Goal: Task Accomplishment & Management: Complete application form

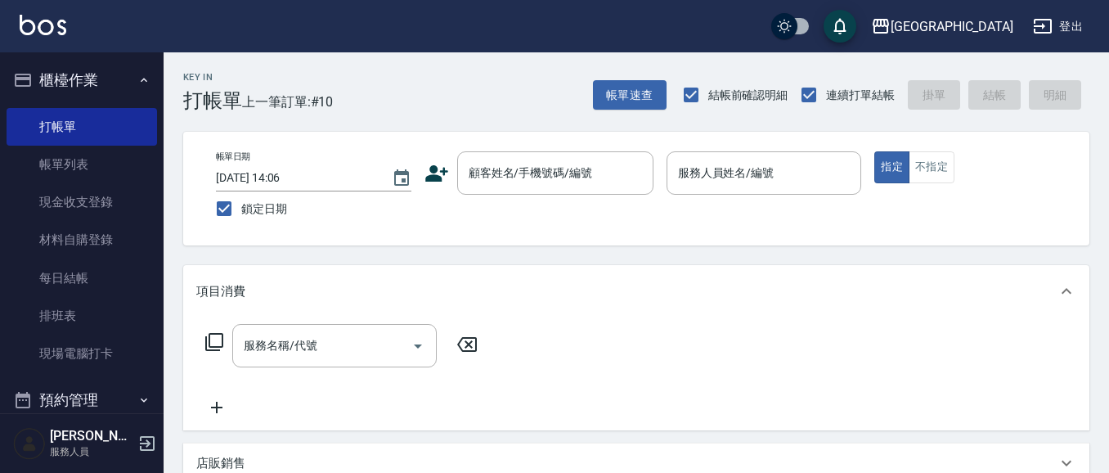
scroll to position [15, 0]
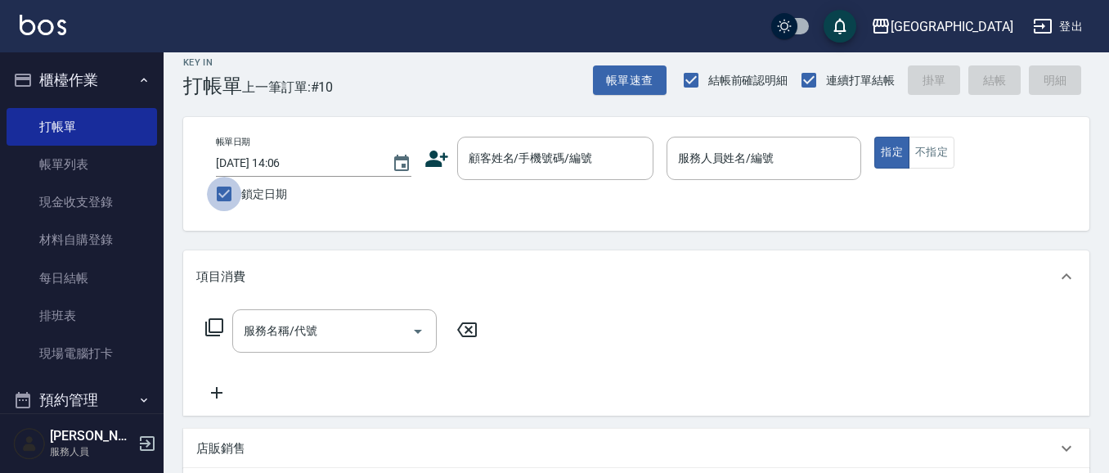
click at [212, 197] on input "鎖定日期" at bounding box center [224, 194] width 34 height 34
checkbox input "false"
type input "[DATE] 15:57"
click at [549, 152] on input "顧客姓名/手機號碼/編號" at bounding box center [543, 158] width 157 height 29
click at [638, 77] on button "帳單速查" at bounding box center [630, 80] width 74 height 30
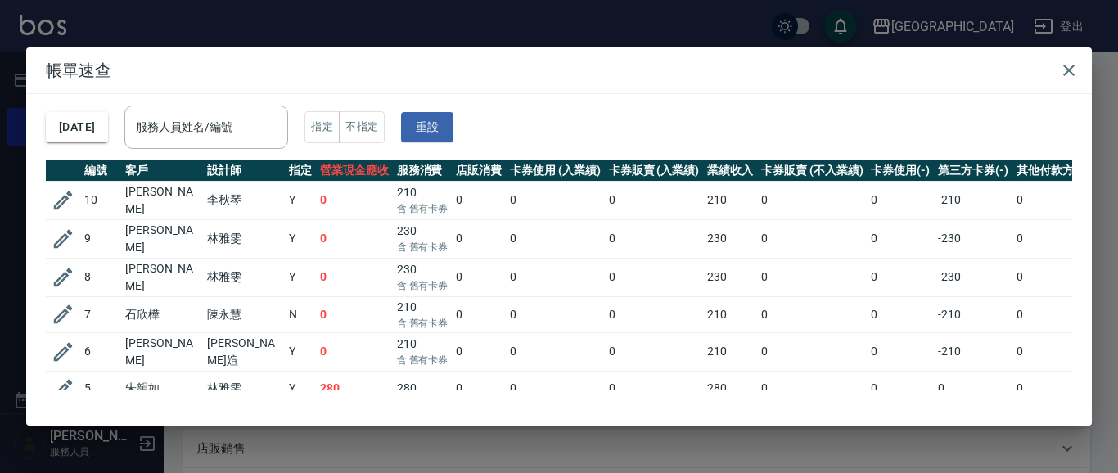
click at [1069, 72] on icon "button" at bounding box center [1069, 71] width 20 height 20
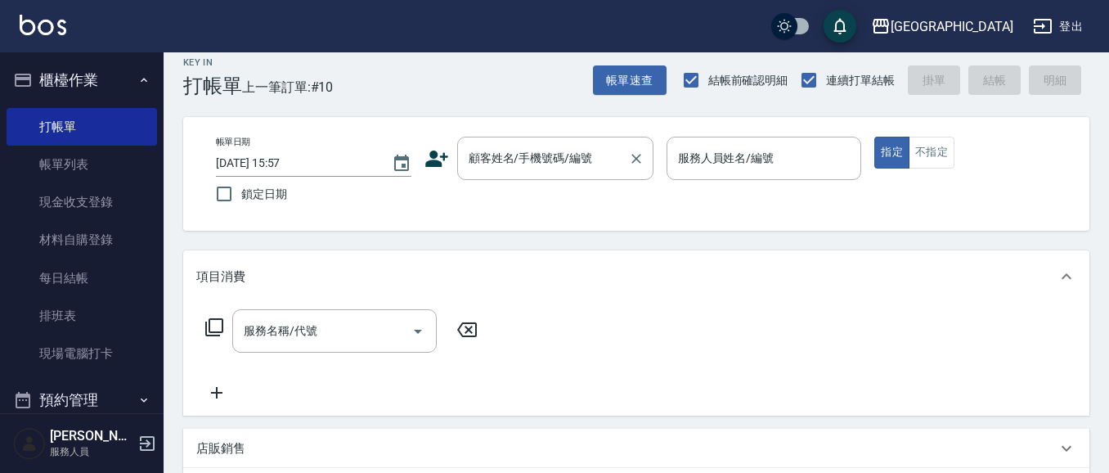
click at [494, 160] on input "顧客姓名/手機號碼/編號" at bounding box center [543, 158] width 157 height 29
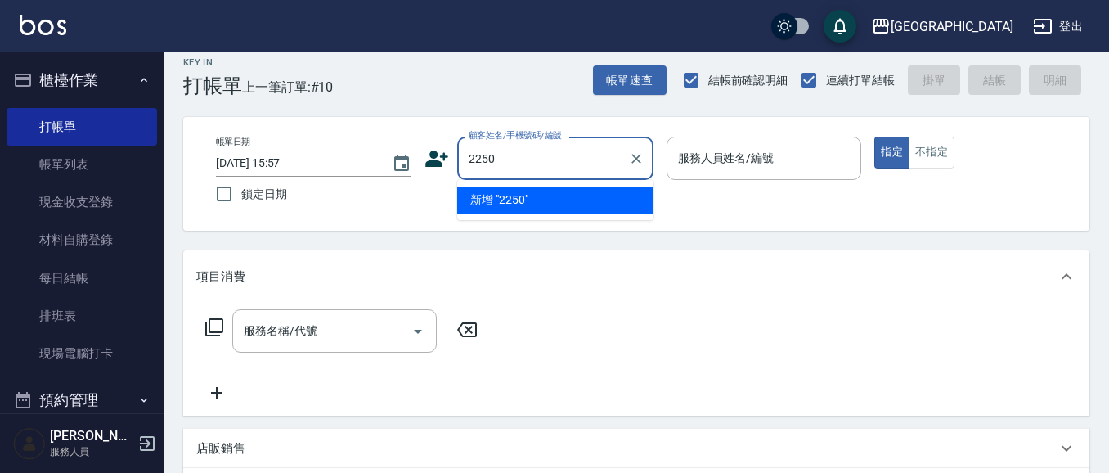
type input "2250"
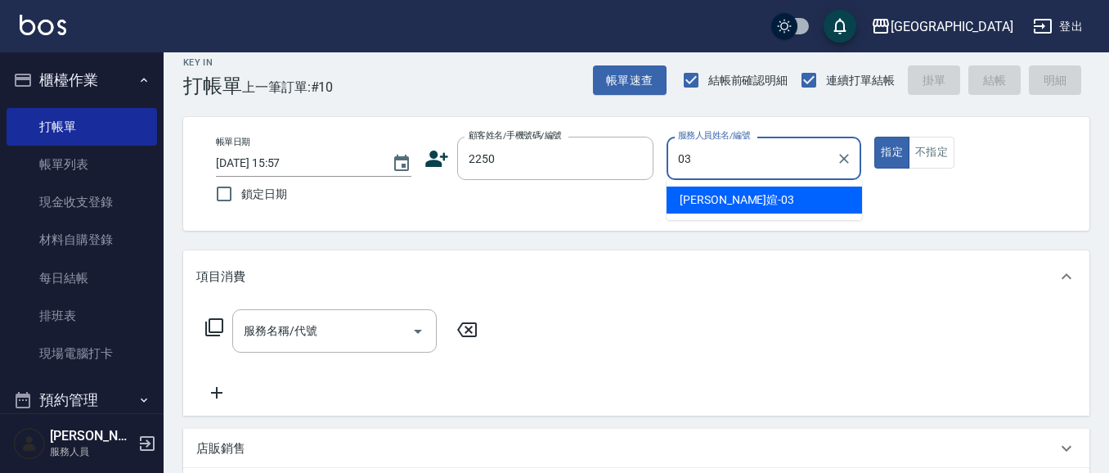
type input "[PERSON_NAME]媗-03"
type button "true"
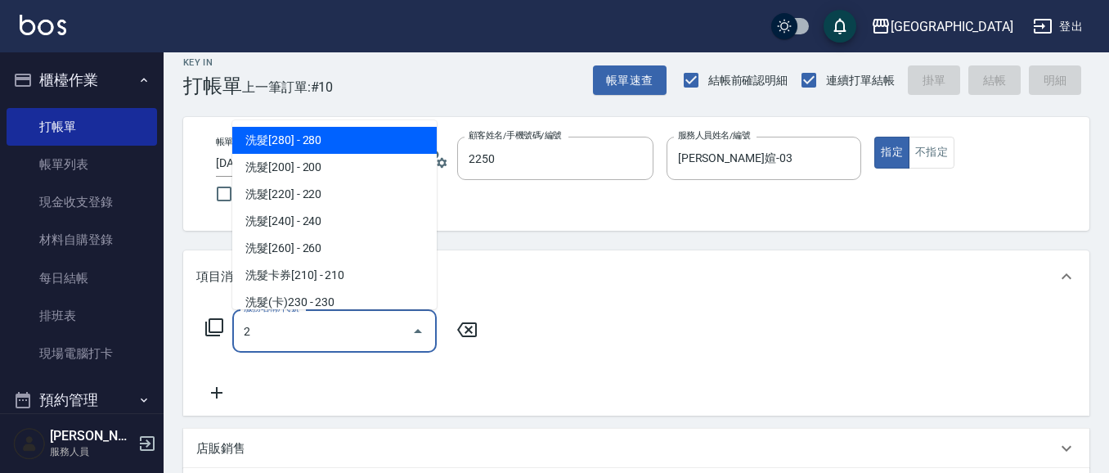
type input "[PERSON_NAME]媗/0911843052/2250"
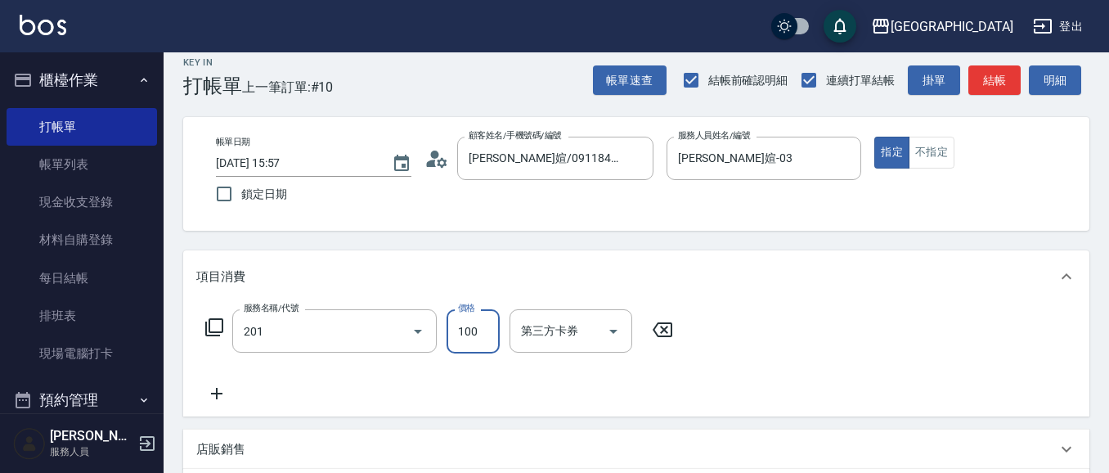
type input "洗髮[100](201)"
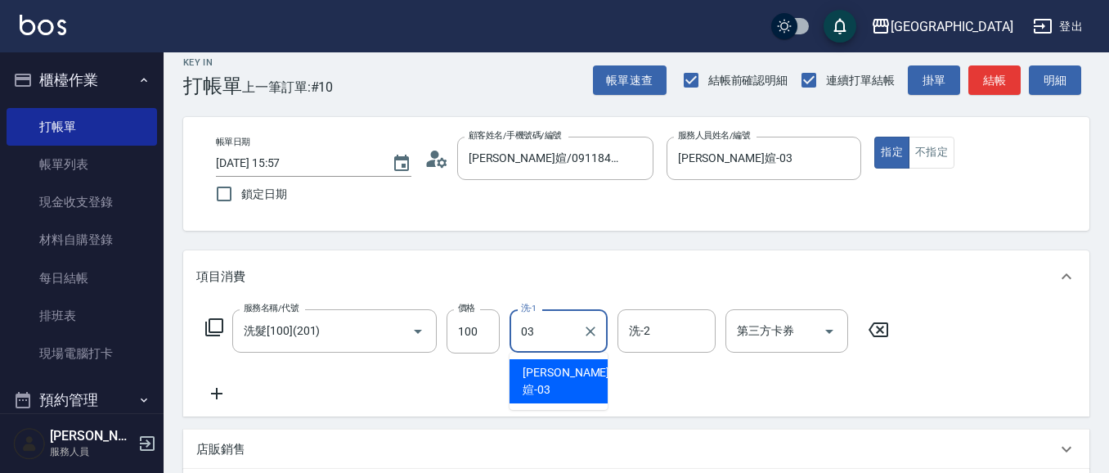
type input "[PERSON_NAME]媗-03"
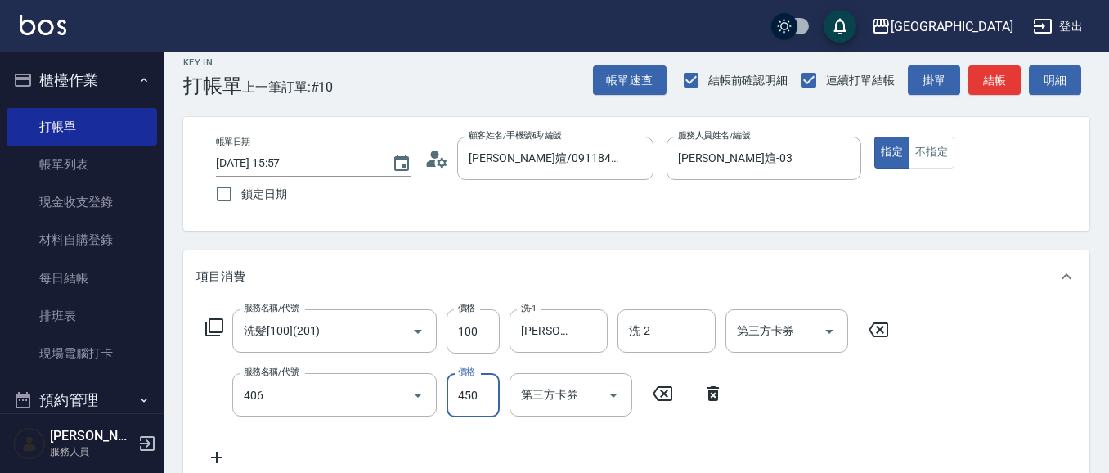
type input "剪髮(450)(406)"
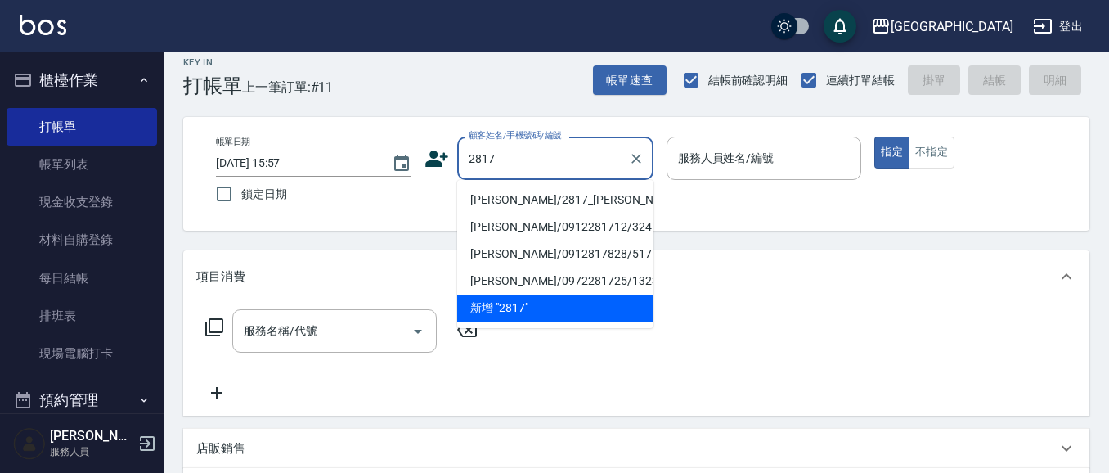
type input "[PERSON_NAME]/2817_[PERSON_NAME]/2817"
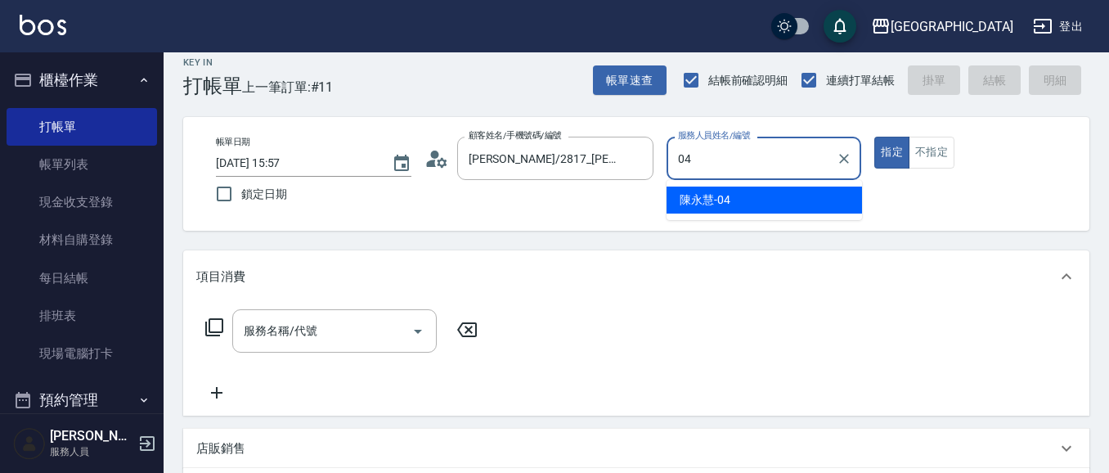
type input "[PERSON_NAME]-04"
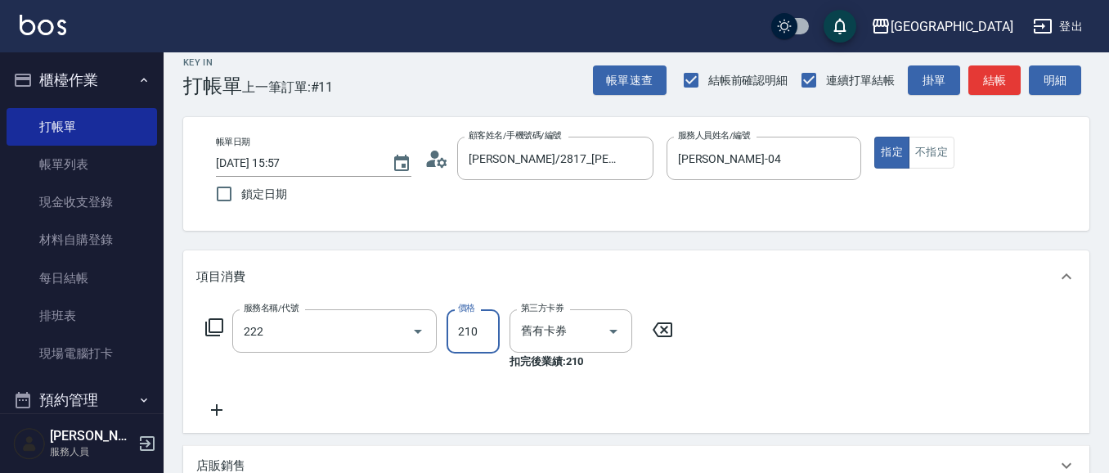
type input "洗髮卡券[210](222)"
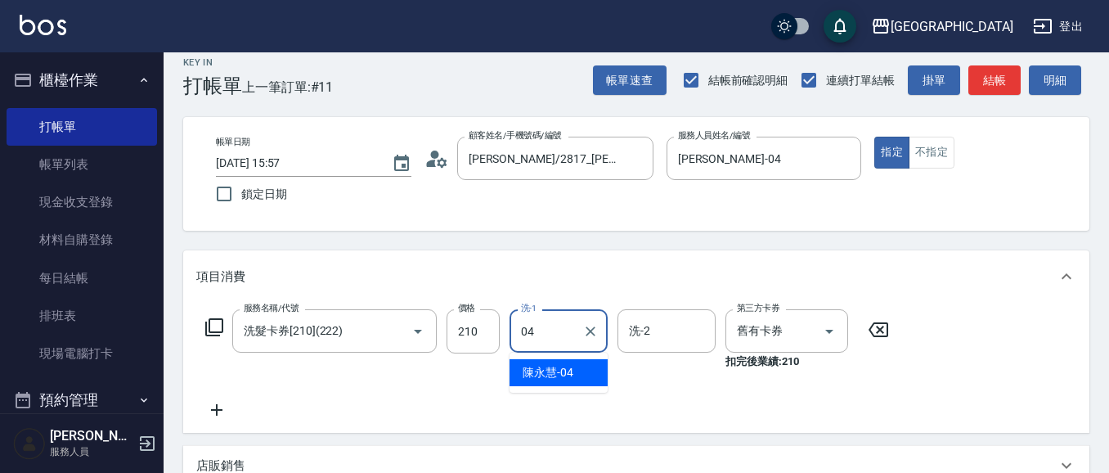
type input "[PERSON_NAME]-04"
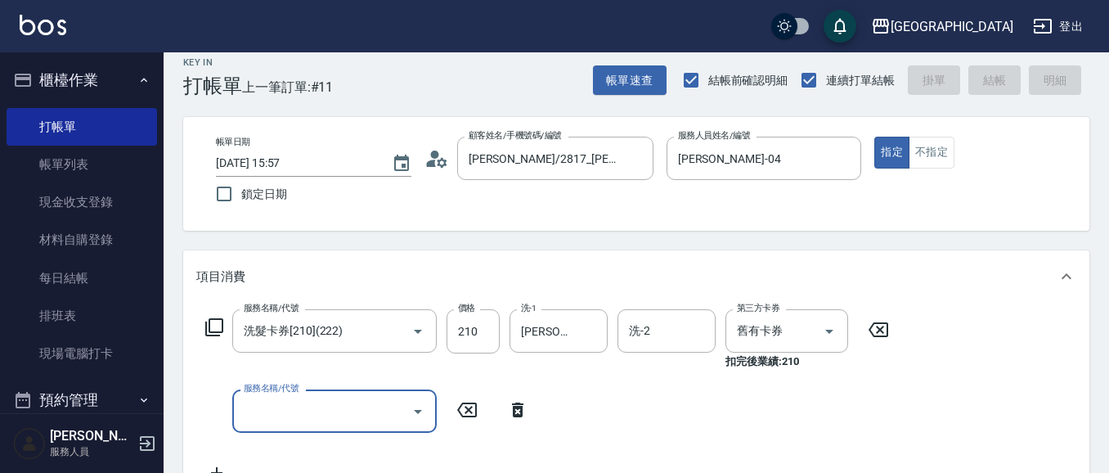
type input "[DATE] 15:58"
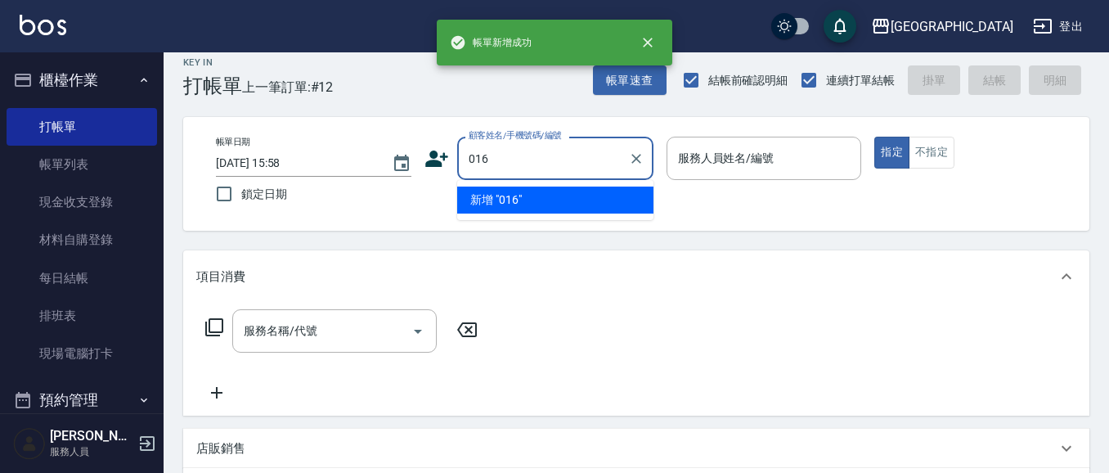
type input "016"
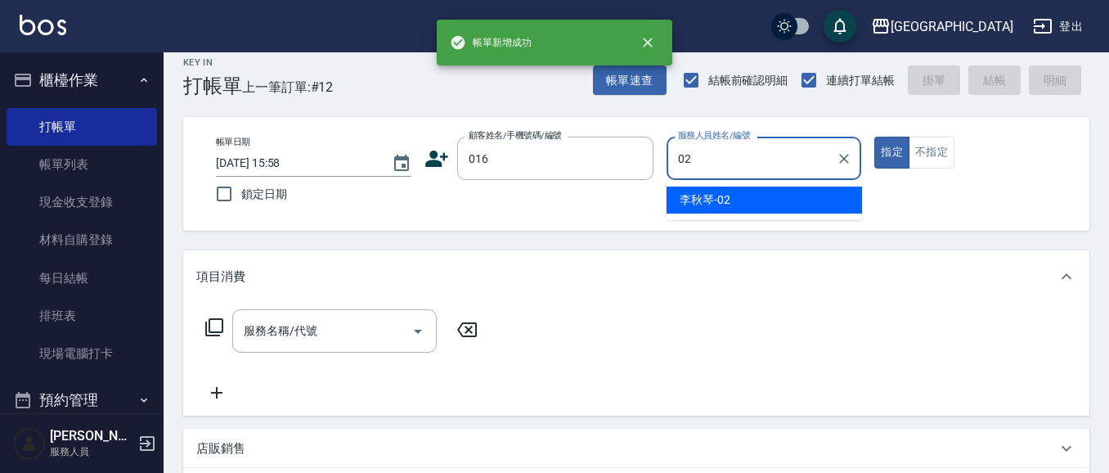
type input "[PERSON_NAME]-02"
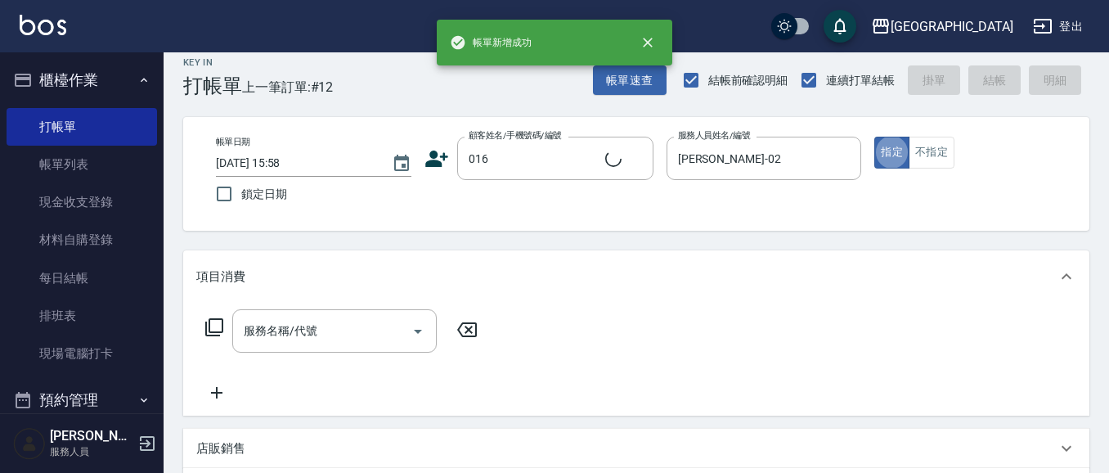
type input "[PERSON_NAME]/0919595188/016"
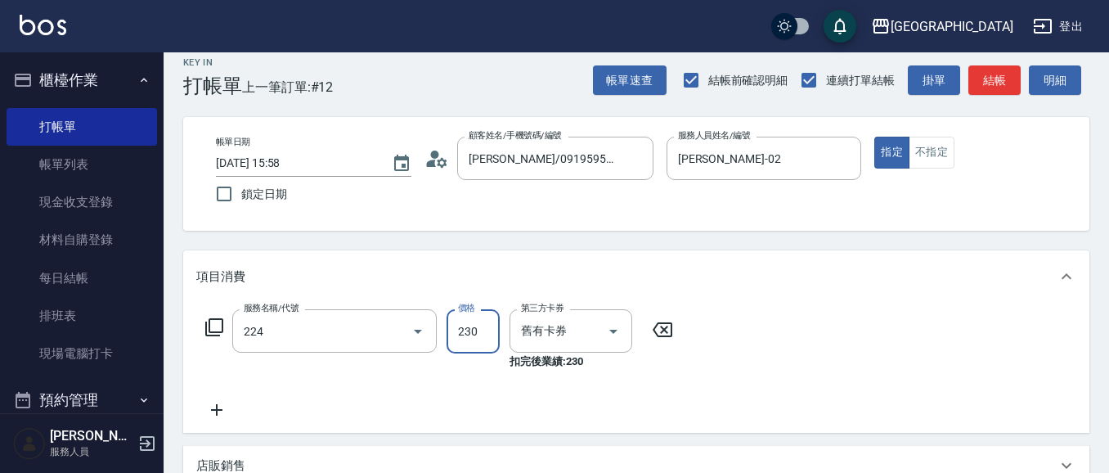
type input "洗髮(卡)230(224)"
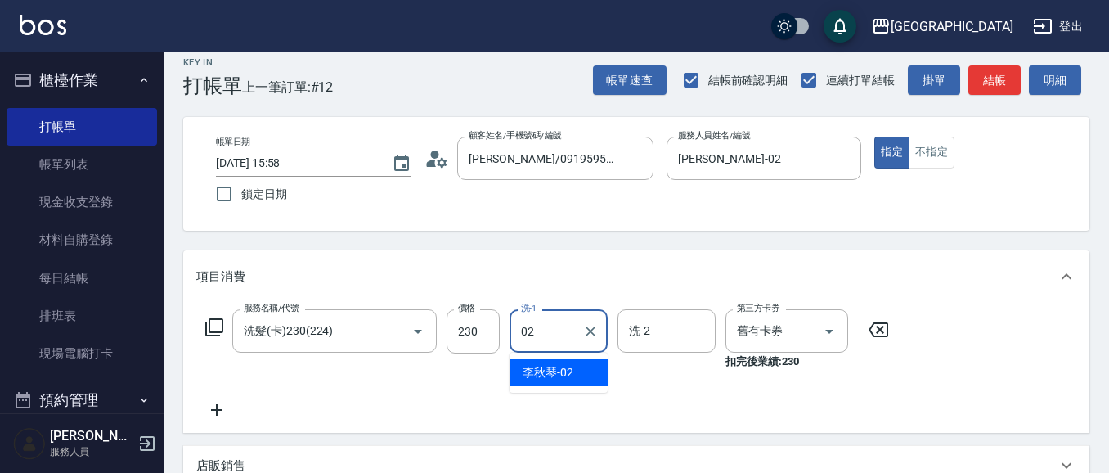
type input "[PERSON_NAME]-02"
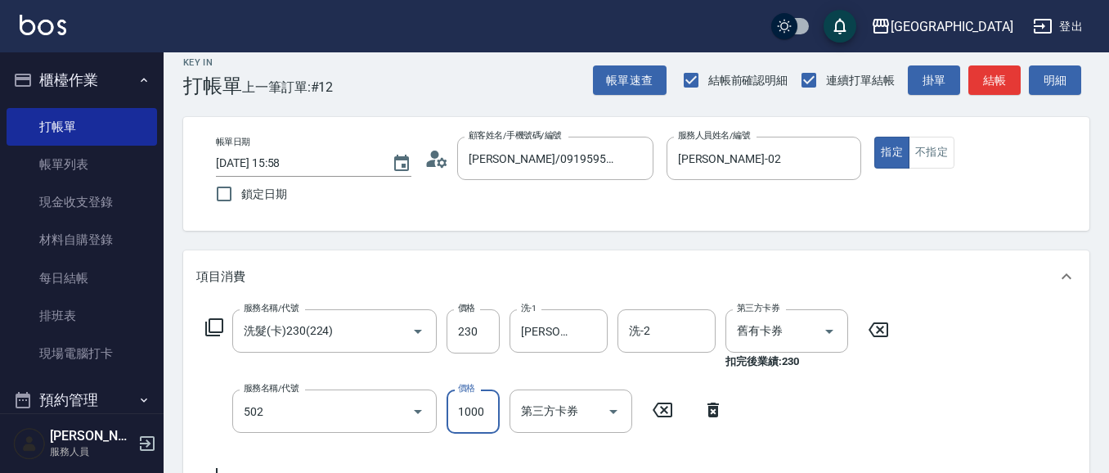
type input "染髮[1000](502)"
type input "800"
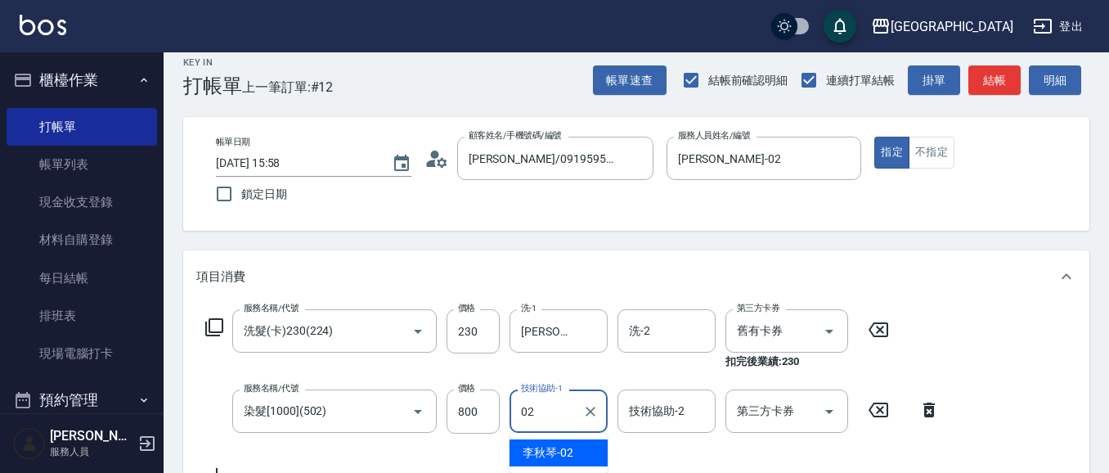
type input "[PERSON_NAME]-02"
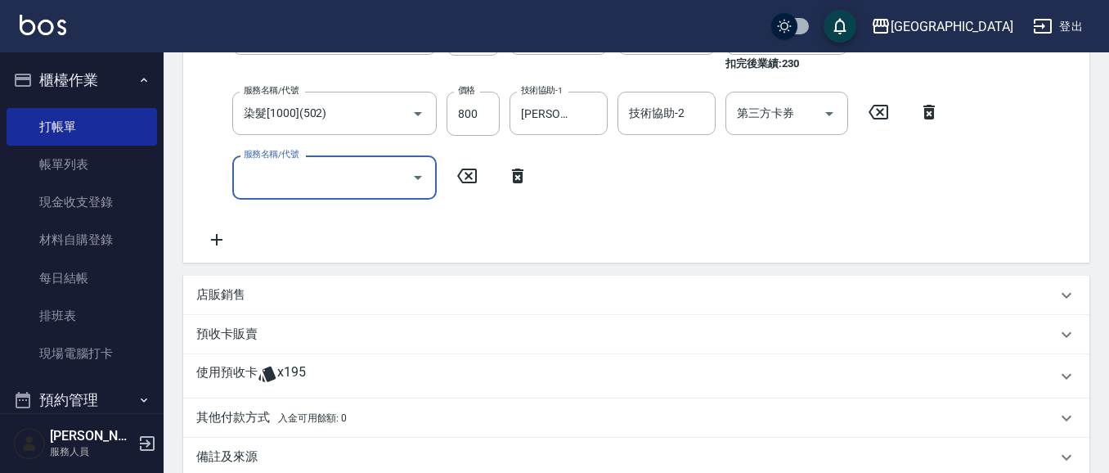
scroll to position [315, 0]
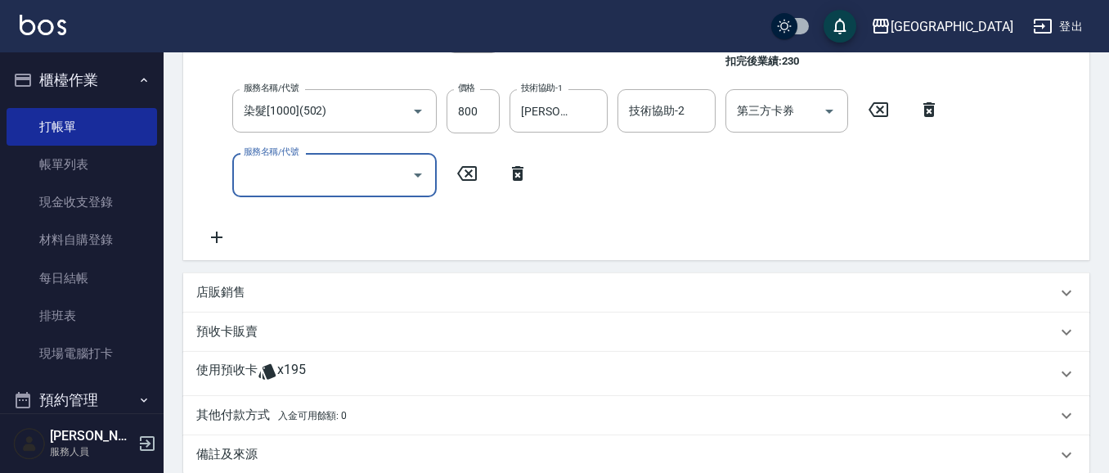
click at [218, 290] on p "店販銷售" at bounding box center [220, 292] width 49 height 17
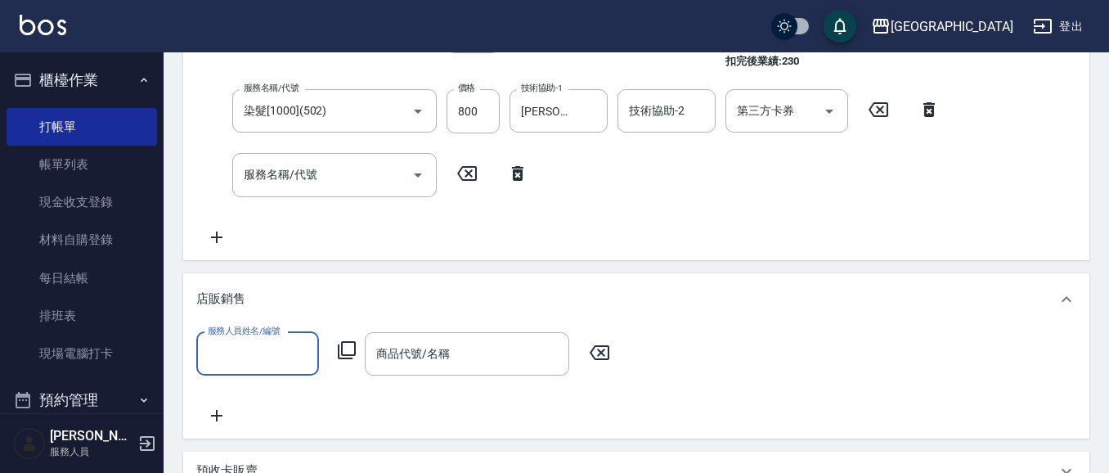
scroll to position [0, 0]
click at [280, 356] on input "服務人員姓名/編號" at bounding box center [258, 354] width 108 height 29
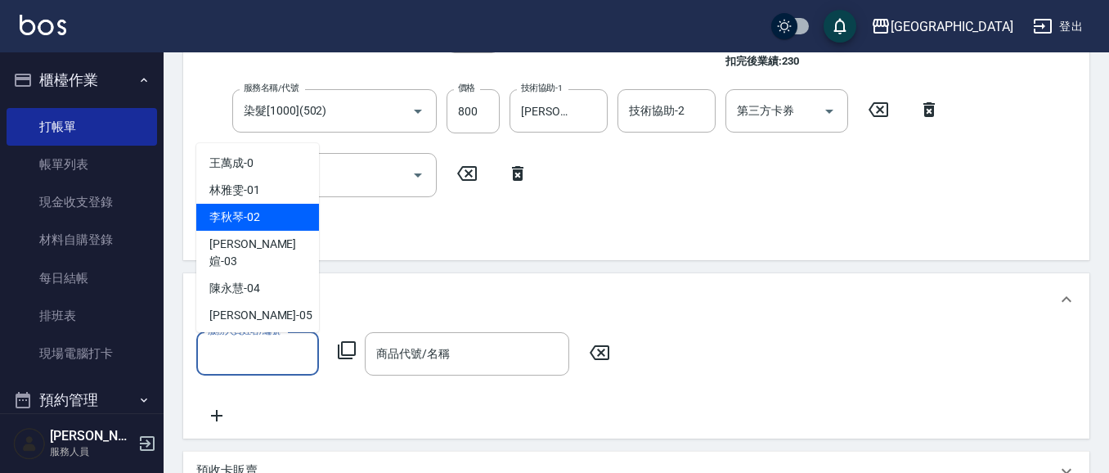
click at [277, 218] on div "[PERSON_NAME]-02" at bounding box center [257, 217] width 123 height 27
type input "[PERSON_NAME]-02"
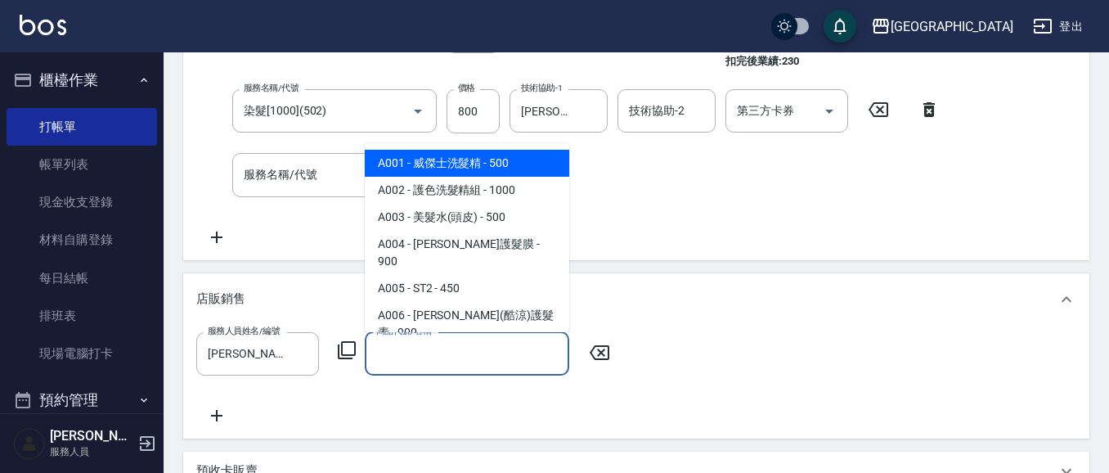
click at [452, 358] on input "商品代號/名稱" at bounding box center [467, 354] width 190 height 29
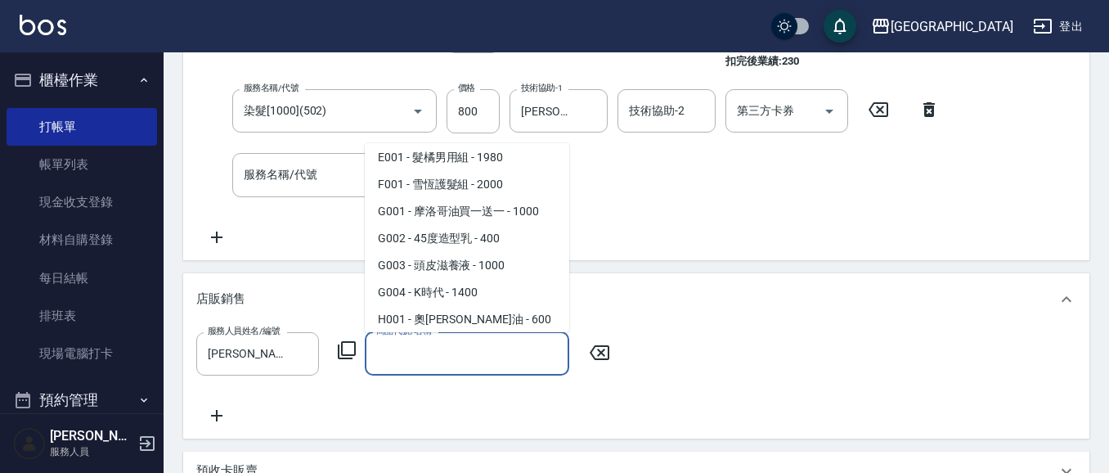
scroll to position [680, 0]
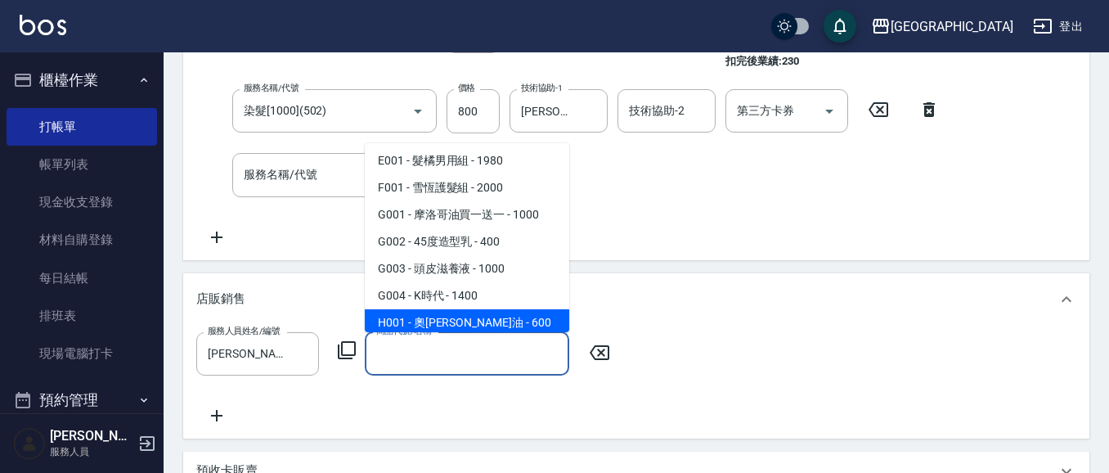
click at [488, 309] on span "H001 - 奧[PERSON_NAME]油 - 600" at bounding box center [467, 322] width 205 height 27
type input "奧[PERSON_NAME]油"
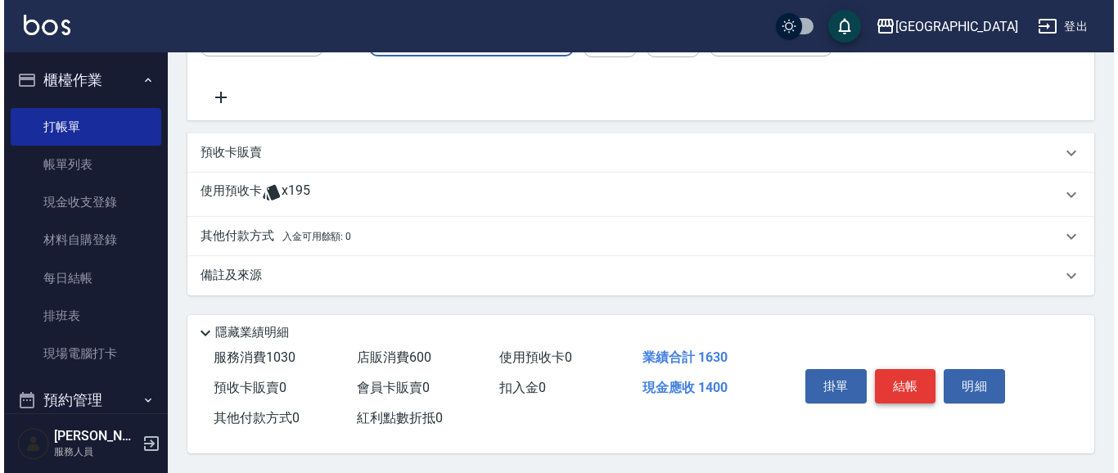
scroll to position [641, 0]
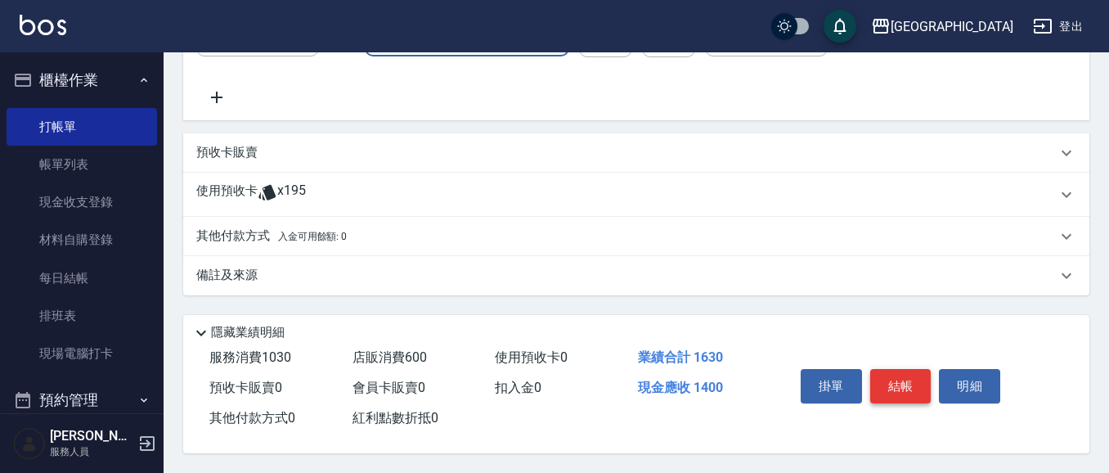
click at [893, 382] on button "結帳" at bounding box center [901, 386] width 61 height 34
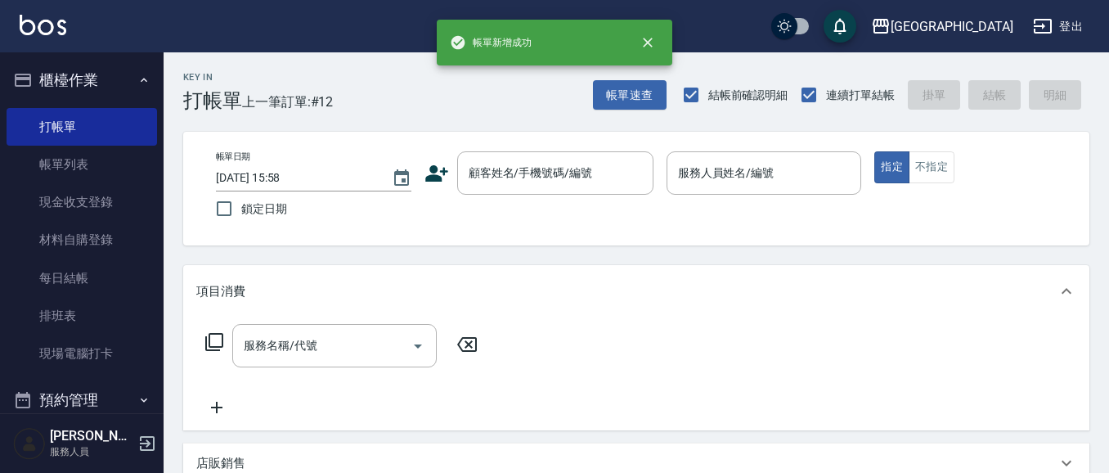
scroll to position [0, 0]
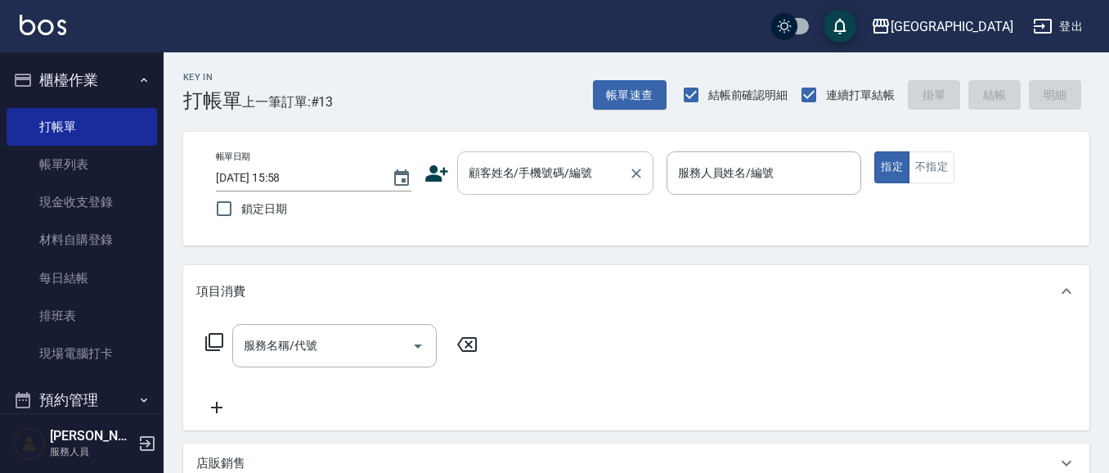
click at [537, 178] on input "顧客姓名/手機號碼/編號" at bounding box center [543, 173] width 157 height 29
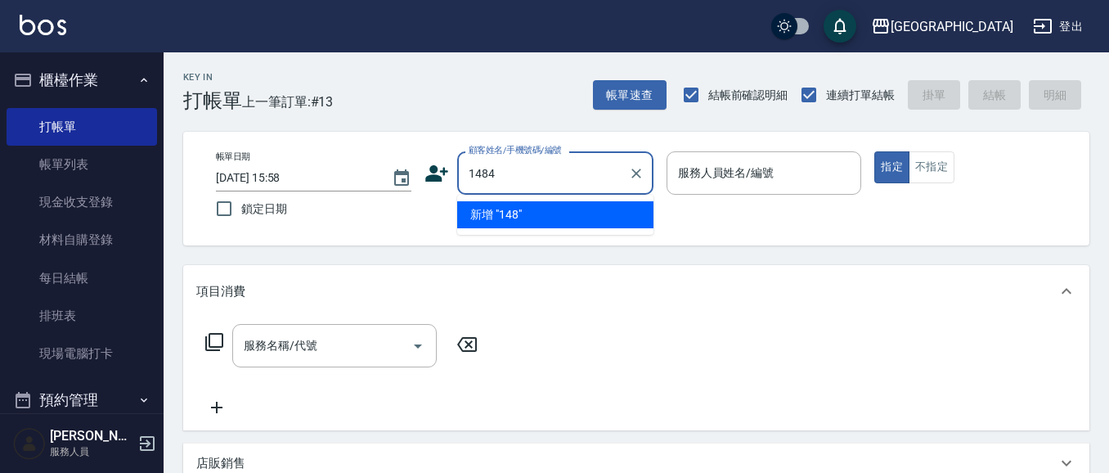
type input "1484"
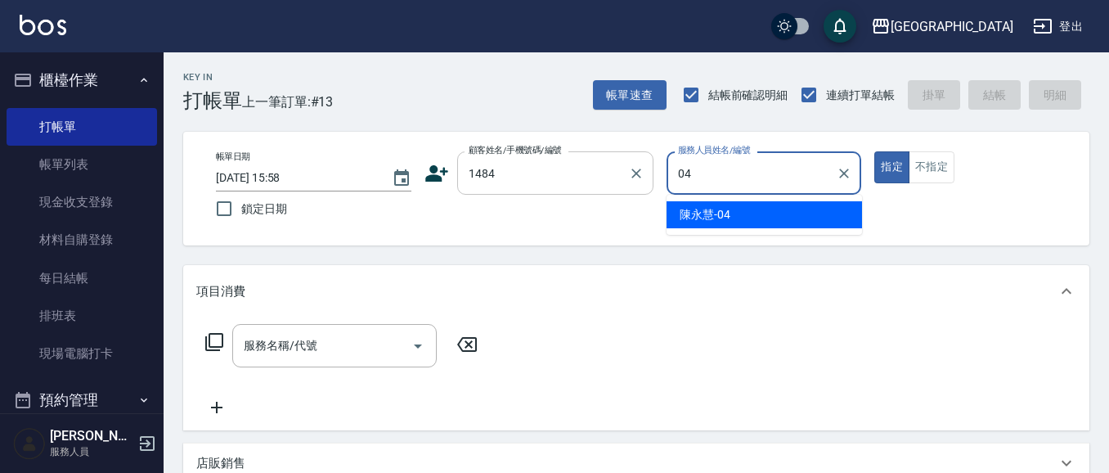
type input "[PERSON_NAME]-04"
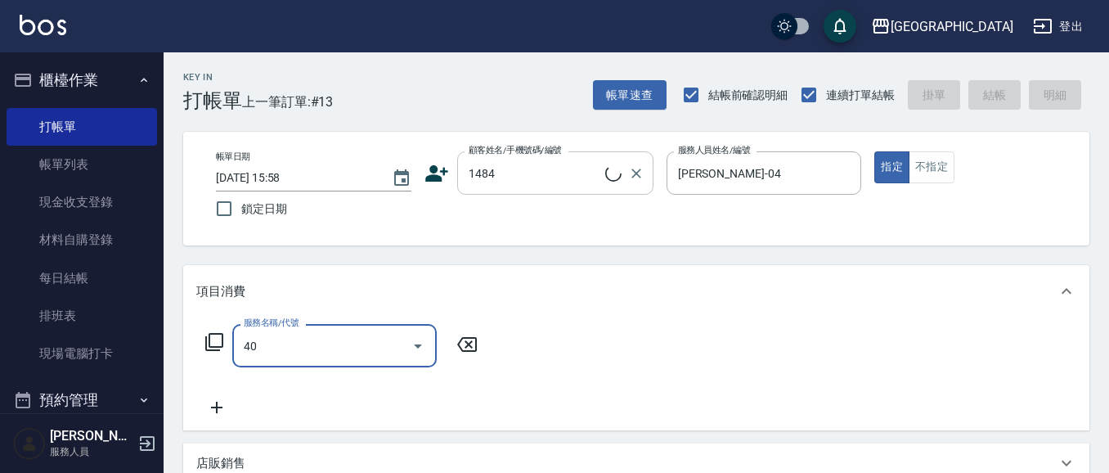
type input "409"
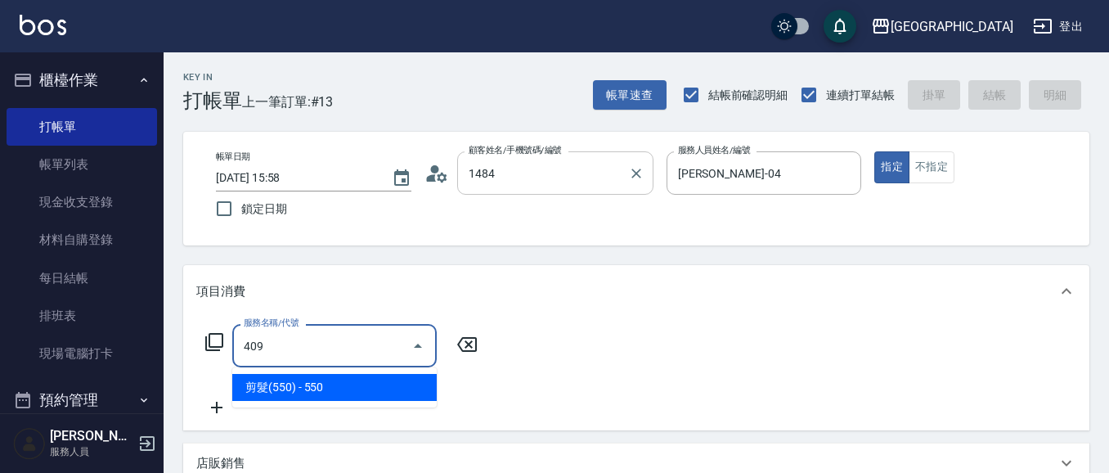
type input "[PERSON_NAME]/1484_[PERSON_NAME]/1484"
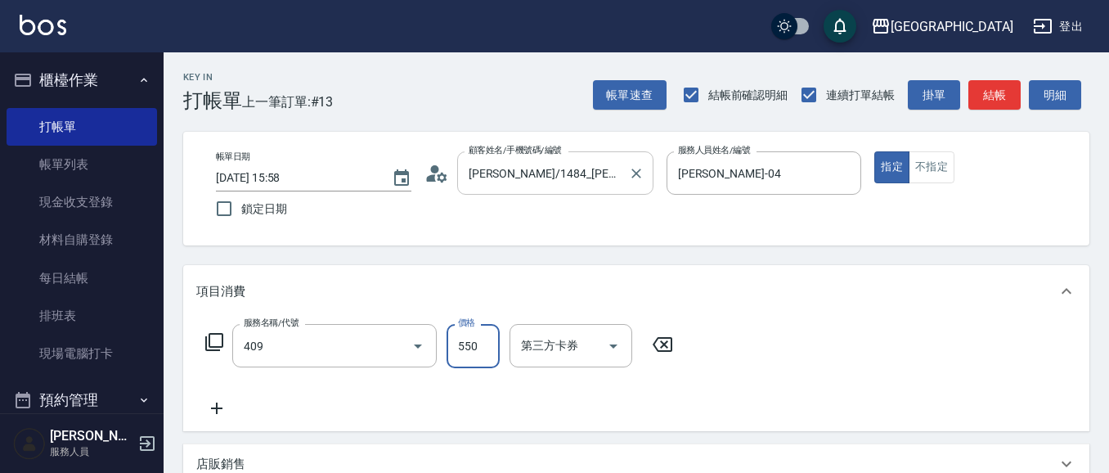
type input "剪髮(550)(409)"
